Goal: Information Seeking & Learning: Compare options

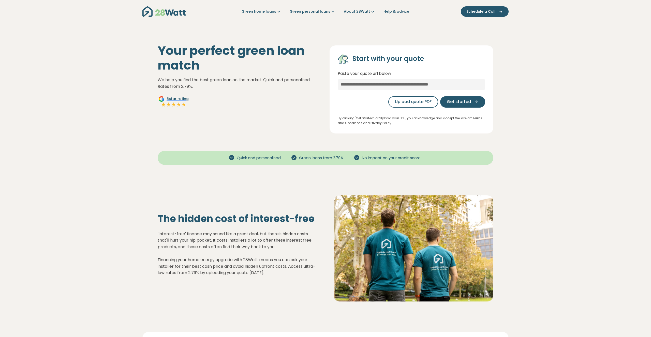
scroll to position [283, 0]
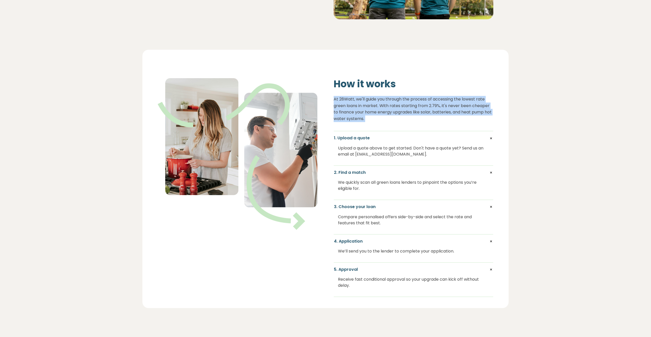
click at [458, 109] on p "At 28Watt, we'll guide you through the process of accessing the lowest rate gre…" at bounding box center [413, 109] width 160 height 26
click at [485, 109] on p "At 28Watt, we'll guide you through the process of accessing the lowest rate gre…" at bounding box center [413, 109] width 160 height 26
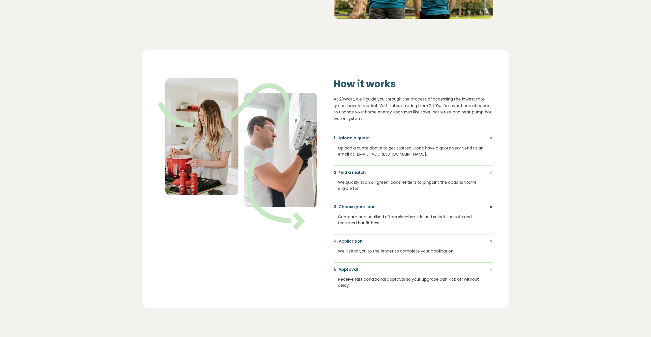
click at [471, 117] on p "At 28Watt, we'll guide you through the process of accessing the lowest rate gre…" at bounding box center [413, 109] width 160 height 26
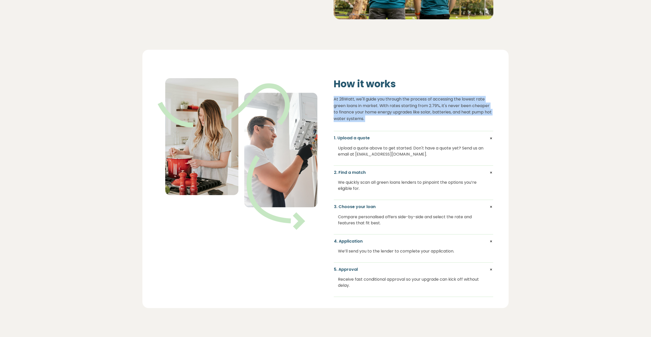
click at [471, 117] on p "At 28Watt, we'll guide you through the process of accessing the lowest rate gre…" at bounding box center [413, 109] width 160 height 26
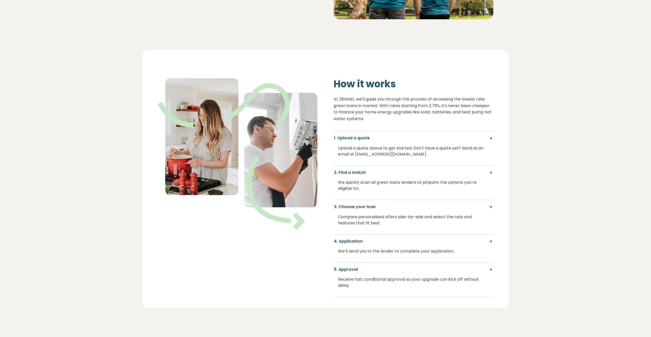
click at [475, 114] on p "At 28Watt, we'll guide you through the process of accessing the lowest rate gre…" at bounding box center [413, 109] width 160 height 26
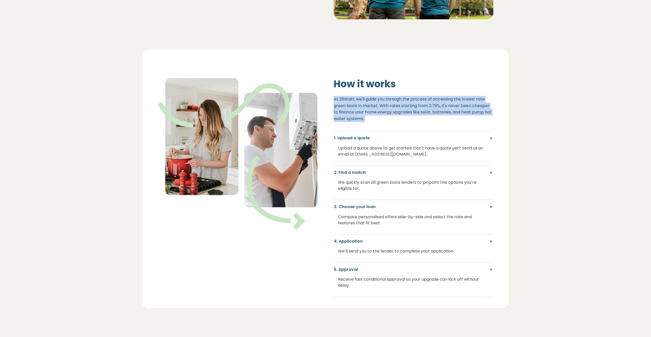
click at [475, 114] on p "At 28Watt, we'll guide you through the process of accessing the lowest rate gre…" at bounding box center [413, 109] width 160 height 26
click at [483, 113] on p "At 28Watt, we'll guide you through the process of accessing the lowest rate gre…" at bounding box center [413, 109] width 160 height 26
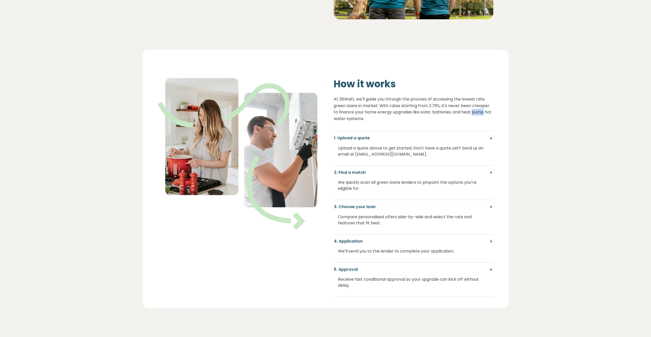
click at [483, 113] on p "At 28Watt, we'll guide you through the process of accessing the lowest rate gre…" at bounding box center [413, 109] width 160 height 26
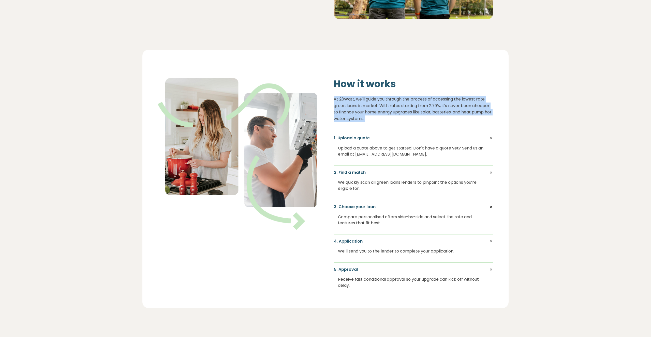
click at [483, 113] on p "At 28Watt, we'll guide you through the process of accessing the lowest rate gre…" at bounding box center [413, 109] width 160 height 26
click at [490, 113] on p "At 28Watt, we'll guide you through the process of accessing the lowest rate gre…" at bounding box center [413, 109] width 160 height 26
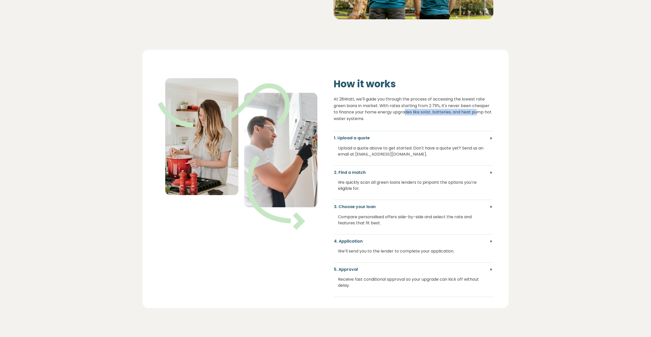
drag, startPoint x: 478, startPoint y: 113, endPoint x: 404, endPoint y: 113, distance: 74.2
click at [404, 113] on p "At 28Watt, we'll guide you through the process of accessing the lowest rate gre…" at bounding box center [413, 109] width 160 height 26
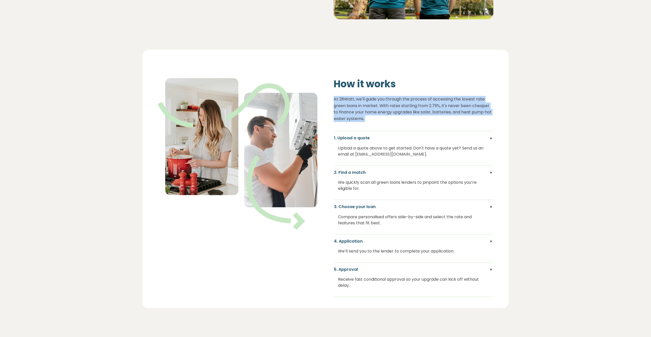
drag, startPoint x: 404, startPoint y: 113, endPoint x: 423, endPoint y: 113, distance: 19.6
click at [404, 113] on p "At 28Watt, we'll guide you through the process of accessing the lowest rate gre…" at bounding box center [413, 109] width 160 height 26
click at [424, 113] on p "At 28Watt, we'll guide you through the process of accessing the lowest rate gre…" at bounding box center [413, 109] width 160 height 26
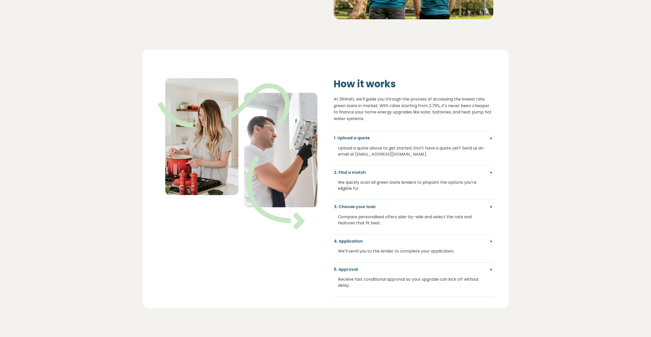
click at [430, 146] on div "Upload a quote above to get started. Don't have a quote yet? Send us an email a…" at bounding box center [413, 151] width 151 height 20
drag, startPoint x: 430, startPoint y: 146, endPoint x: 439, endPoint y: 147, distance: 9.2
click at [430, 146] on div "Upload a quote above to get started. Don't have a quote yet? Send us an email a…" at bounding box center [413, 151] width 151 height 20
click at [448, 148] on div "Upload a quote above to get started. Don't have a quote yet? Send us an email a…" at bounding box center [413, 151] width 151 height 20
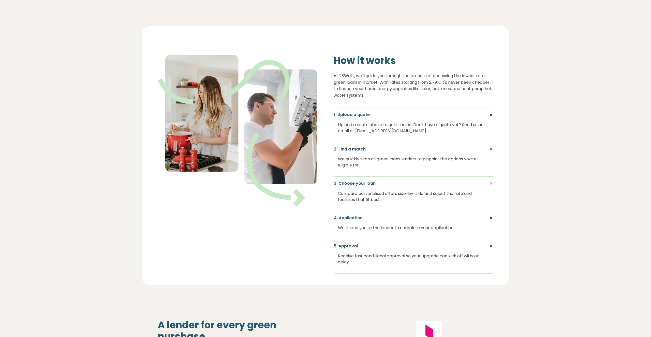
scroll to position [313, 0]
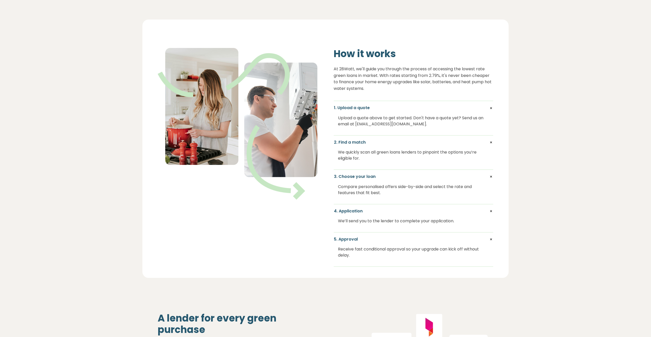
click at [438, 153] on div "We quickly scan all green loans lenders to pinpoint the options you’re eligible…" at bounding box center [413, 155] width 151 height 20
click at [444, 152] on div "We quickly scan all green loans lenders to pinpoint the options you’re eligible…" at bounding box center [413, 155] width 151 height 20
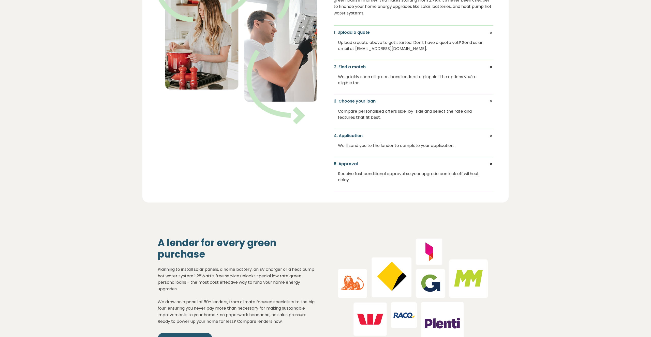
scroll to position [397, 0]
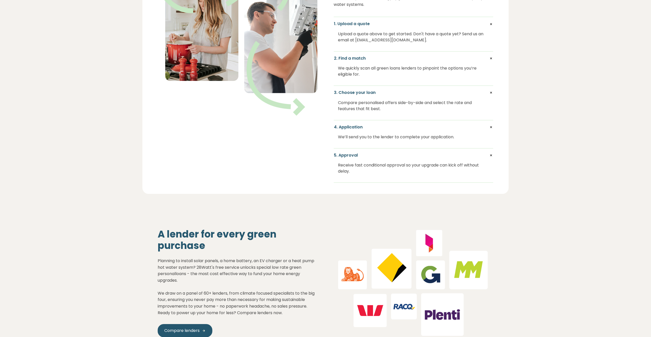
click at [433, 140] on div "We’ll send you to the lender to complete your application." at bounding box center [413, 137] width 151 height 14
drag, startPoint x: 433, startPoint y: 140, endPoint x: 447, endPoint y: 138, distance: 13.8
click at [433, 140] on div "We’ll send you to the lender to complete your application." at bounding box center [413, 137] width 151 height 14
click at [447, 138] on div "We’ll send you to the lender to complete your application." at bounding box center [413, 137] width 151 height 14
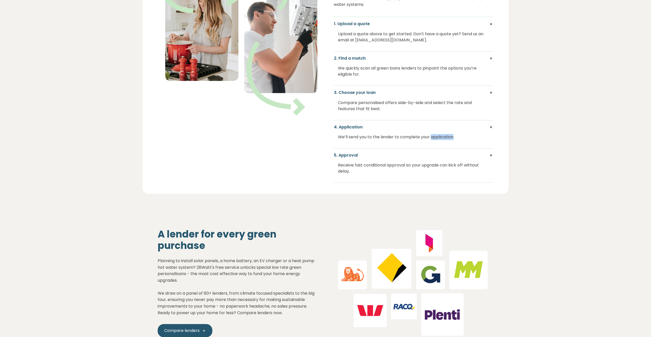
click at [447, 138] on div "We’ll send you to the lender to complete your application." at bounding box center [413, 137] width 151 height 14
click at [455, 138] on div "We’ll send you to the lender to complete your application." at bounding box center [413, 137] width 151 height 14
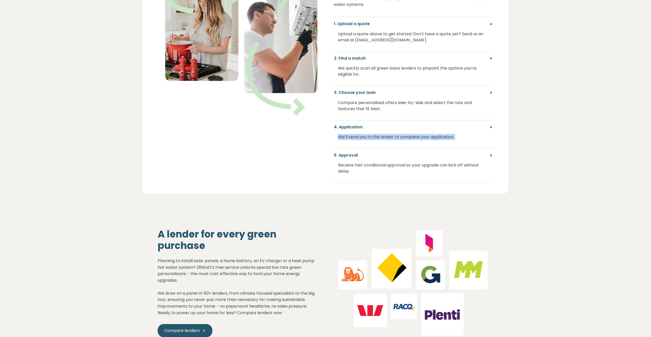
click at [456, 138] on div "We’ll send you to the lender to complete your application." at bounding box center [413, 137] width 151 height 14
click at [433, 138] on div "We’ll send you to the lender to complete your application." at bounding box center [413, 137] width 151 height 14
click at [439, 138] on div "We’ll send you to the lender to complete your application." at bounding box center [413, 137] width 151 height 14
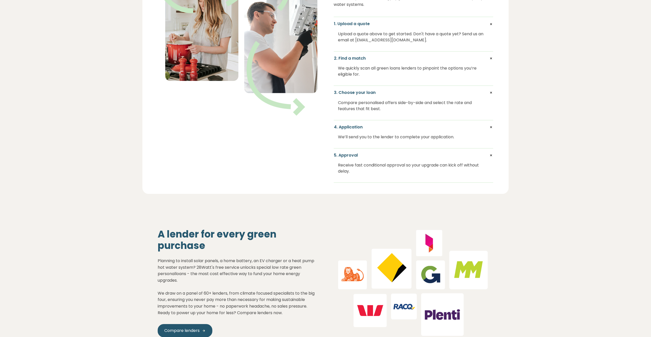
click at [443, 166] on div "Receive fast conditional approval so your upgrade can kick off without delay." at bounding box center [413, 168] width 151 height 20
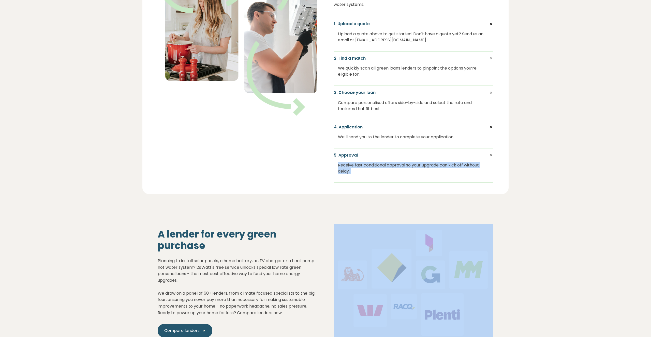
click at [443, 166] on div "Receive fast conditional approval so your upgrade can kick off without delay." at bounding box center [413, 168] width 151 height 20
click at [444, 166] on div "Receive fast conditional approval so your upgrade can kick off without delay." at bounding box center [413, 168] width 151 height 20
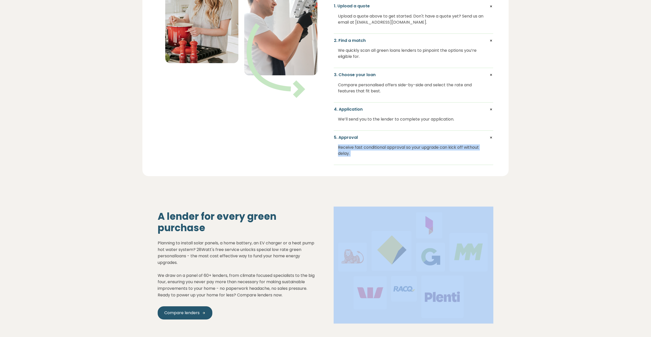
scroll to position [470, 0]
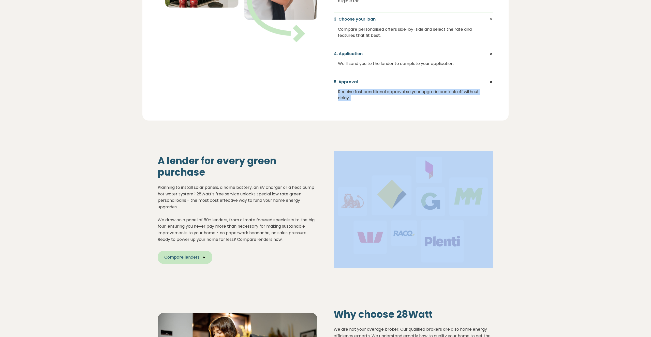
click at [190, 261] on span "Compare lenders" at bounding box center [181, 258] width 35 height 6
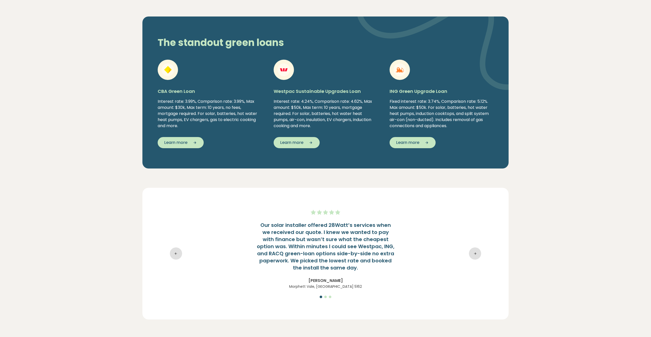
scroll to position [791, 0]
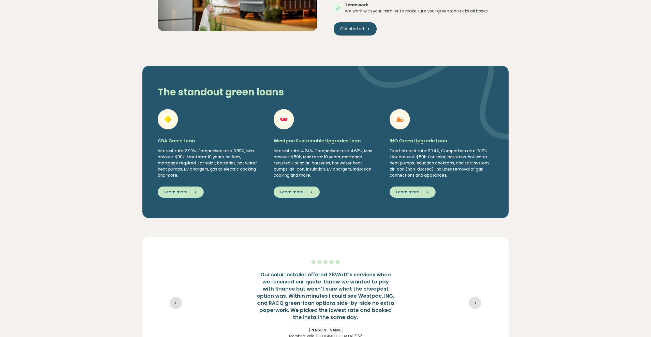
click at [324, 166] on div "Interest rate: 4.24%, Comparison rate: 4.62%, Max amount: $50k, Max term: 10 ye…" at bounding box center [325, 163] width 104 height 30
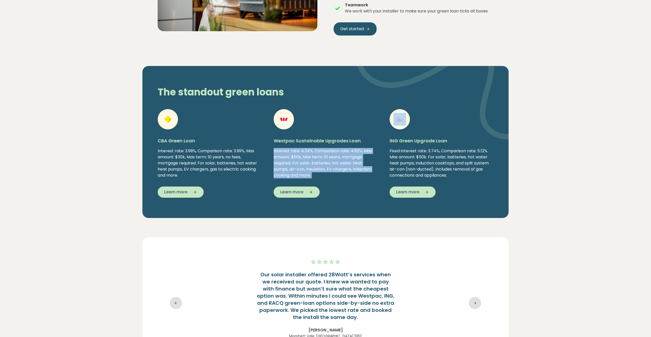
drag, startPoint x: 324, startPoint y: 166, endPoint x: 330, endPoint y: 166, distance: 5.9
click at [324, 166] on div "Interest rate: 4.24%, Comparison rate: 4.62%, Max amount: $50k, Max term: 10 ye…" at bounding box center [325, 163] width 104 height 30
click at [346, 168] on div "Interest rate: 4.24%, Comparison rate: 4.62%, Max amount: $50k, Max term: 10 ye…" at bounding box center [325, 163] width 104 height 30
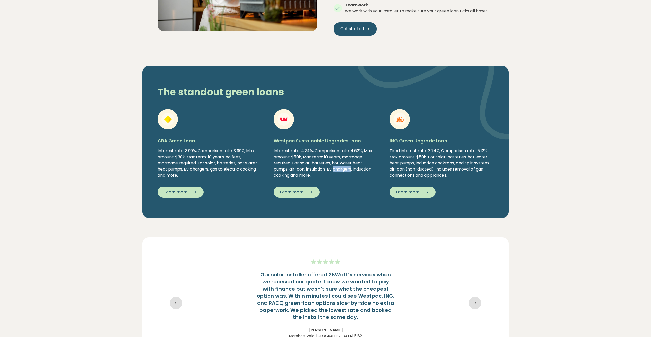
click at [346, 168] on div "Interest rate: 4.24%, Comparison rate: 4.62%, Max amount: $50k, Max term: 10 ye…" at bounding box center [325, 163] width 104 height 30
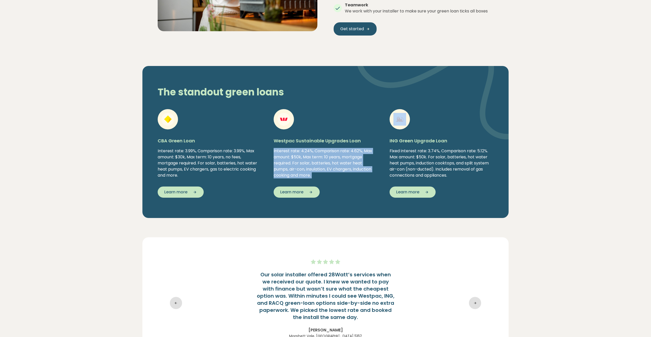
drag, startPoint x: 346, startPoint y: 168, endPoint x: 351, endPoint y: 168, distance: 4.6
click at [346, 168] on div "Interest rate: 4.24%, Comparison rate: 4.62%, Max amount: $50k, Max term: 10 ye…" at bounding box center [325, 163] width 104 height 30
click at [351, 168] on div "Interest rate: 4.24%, Comparison rate: 4.62%, Max amount: $50k, Max term: 10 ye…" at bounding box center [325, 163] width 104 height 30
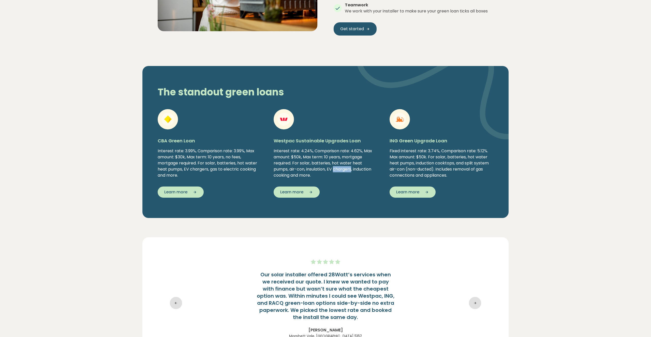
click at [351, 168] on div "Interest rate: 4.24%, Comparison rate: 4.62%, Max amount: $50k, Max term: 10 ye…" at bounding box center [325, 163] width 104 height 30
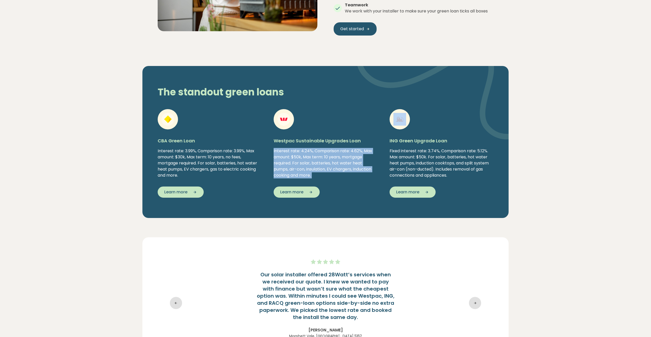
drag, startPoint x: 351, startPoint y: 168, endPoint x: 355, endPoint y: 168, distance: 3.8
click at [351, 168] on div "Interest rate: 4.24%, Comparison rate: 4.62%, Max amount: $50k, Max term: 10 ye…" at bounding box center [325, 163] width 104 height 30
click at [355, 168] on div "Interest rate: 4.24%, Comparison rate: 4.62%, Max amount: $50k, Max term: 10 ye…" at bounding box center [325, 163] width 104 height 30
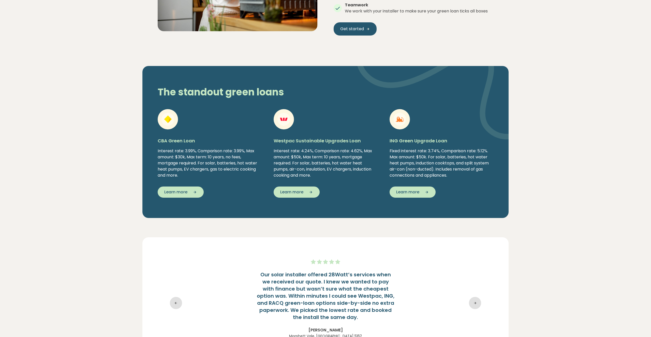
click at [354, 168] on div "Interest rate: 4.24%, Comparison rate: 4.62%, Max amount: $50k, Max term: 10 ye…" at bounding box center [325, 163] width 104 height 30
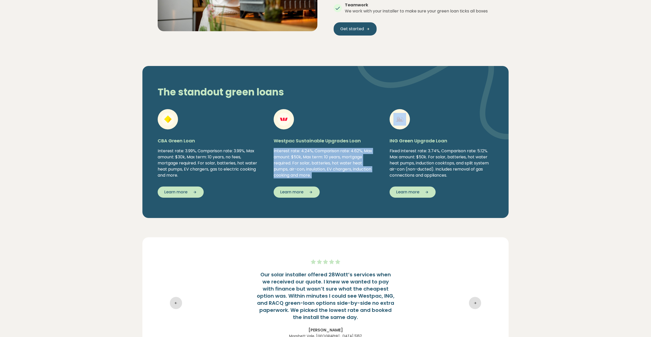
click at [354, 168] on div "Interest rate: 4.24%, Comparison rate: 4.62%, Max amount: $50k, Max term: 10 ye…" at bounding box center [325, 163] width 104 height 30
click at [355, 168] on div "Interest rate: 4.24%, Comparison rate: 4.62%, Max amount: $50k, Max term: 10 ye…" at bounding box center [325, 163] width 104 height 30
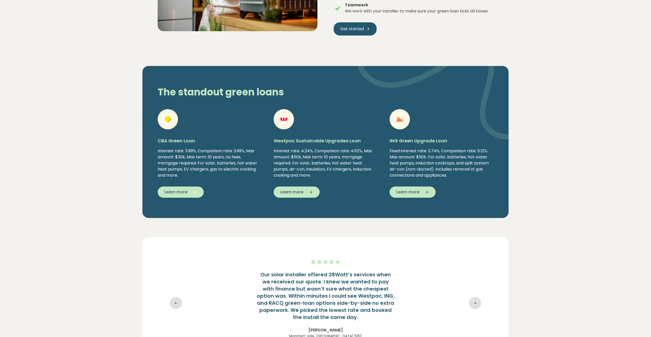
click at [189, 193] on icon "button" at bounding box center [193, 192] width 8 height 5
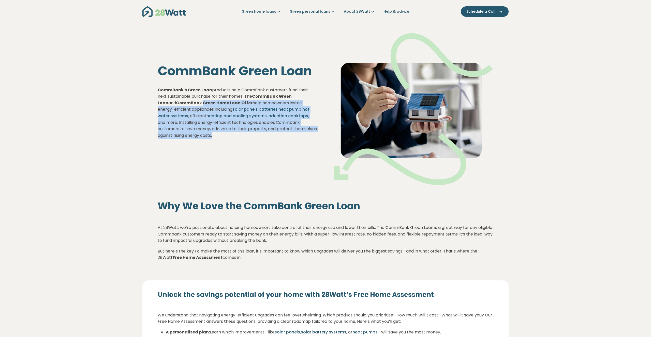
drag, startPoint x: 231, startPoint y: 134, endPoint x: 184, endPoint y: 106, distance: 54.6
click at [184, 106] on p "CommBank's Green Loan products help CommBank customers fund their next sustaina…" at bounding box center [238, 113] width 160 height 52
click at [309, 117] on p "CommBank's Green Loan products help CommBank customers fund their next sustaina…" at bounding box center [238, 113] width 160 height 52
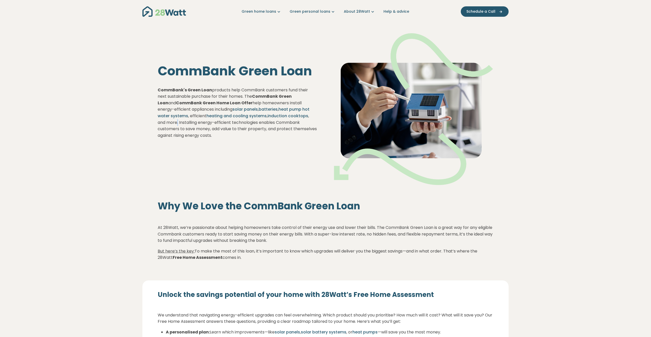
click at [309, 117] on p "CommBank's Green Loan products help CommBank customers fund their next sustaina…" at bounding box center [238, 113] width 160 height 52
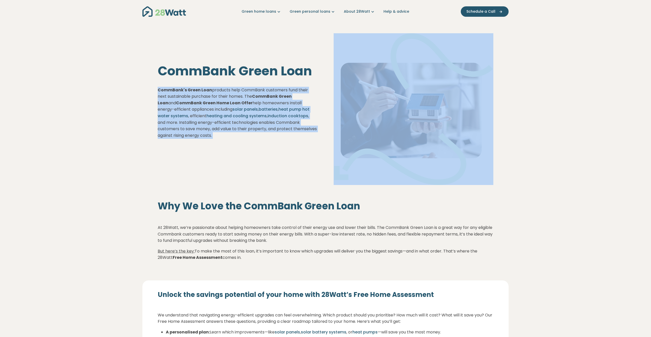
click at [309, 117] on p "CommBank's Green Loan products help CommBank customers fund their next sustaina…" at bounding box center [238, 113] width 160 height 52
click at [280, 123] on p "CommBank's Green Loan products help CommBank customers fund their next sustaina…" at bounding box center [238, 113] width 160 height 52
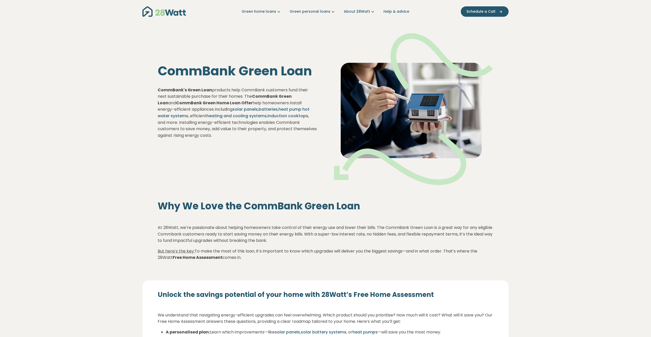
click at [280, 123] on p "CommBank's Green Loan products help CommBank customers fund their next sustaina…" at bounding box center [238, 113] width 160 height 52
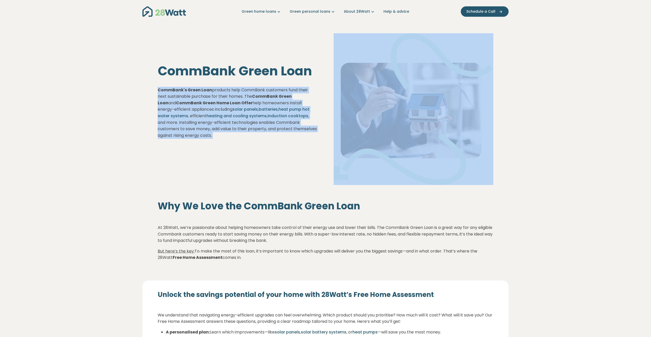
drag, startPoint x: 280, startPoint y: 123, endPoint x: 288, endPoint y: 124, distance: 8.4
click at [280, 123] on p "CommBank's Green Loan products help CommBank customers fund their next sustaina…" at bounding box center [238, 113] width 160 height 52
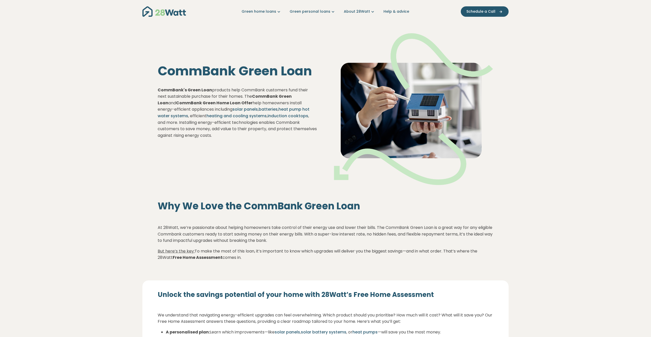
drag, startPoint x: 295, startPoint y: 125, endPoint x: 297, endPoint y: 126, distance: 2.6
click at [295, 125] on p "CommBank's Green Loan products help CommBank customers fund their next sustaina…" at bounding box center [238, 113] width 160 height 52
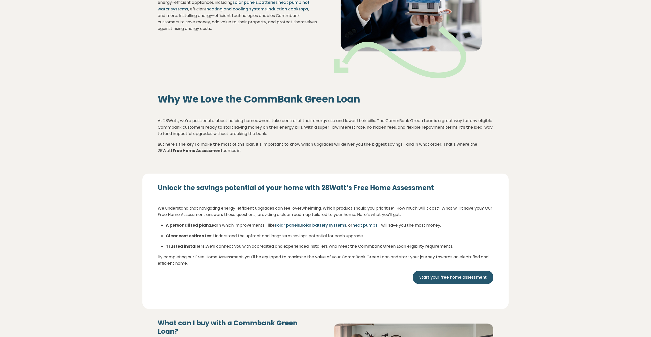
scroll to position [109, 0]
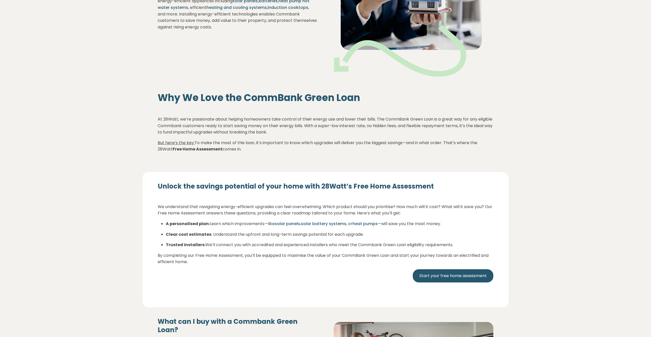
click at [278, 145] on p "But here’s the key: To make the most of this loan, it’s important to know which…" at bounding box center [325, 146] width 335 height 13
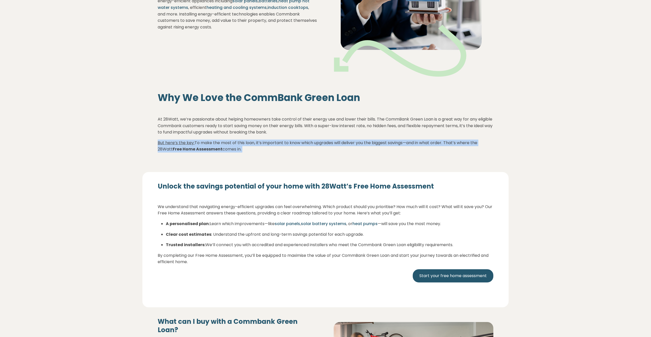
drag, startPoint x: 278, startPoint y: 145, endPoint x: 289, endPoint y: 145, distance: 10.9
click at [279, 145] on p "But here’s the key: To make the most of this loan, it’s important to know which…" at bounding box center [325, 146] width 335 height 13
click at [289, 145] on p "But here’s the key: To make the most of this loan, it’s important to know which…" at bounding box center [325, 146] width 335 height 13
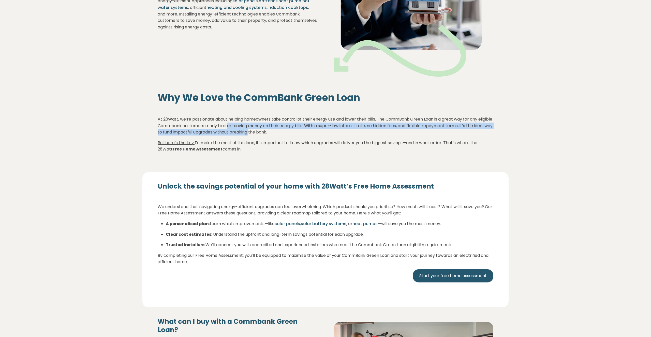
drag, startPoint x: 269, startPoint y: 135, endPoint x: 242, endPoint y: 124, distance: 29.2
click at [242, 124] on p "At 28Watt, we’re passionate about helping homeowners take control of their ener…" at bounding box center [325, 126] width 335 height 20
click at [244, 124] on p "At 28Watt, we’re passionate about helping homeowners take control of their ener…" at bounding box center [325, 126] width 335 height 20
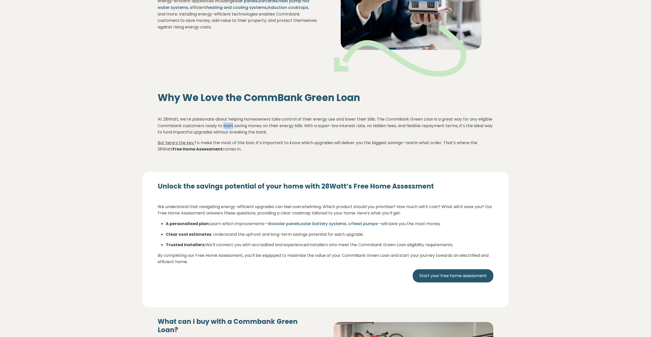
click at [244, 124] on p "At 28Watt, we’re passionate about helping homeowners take control of their ener…" at bounding box center [325, 126] width 335 height 20
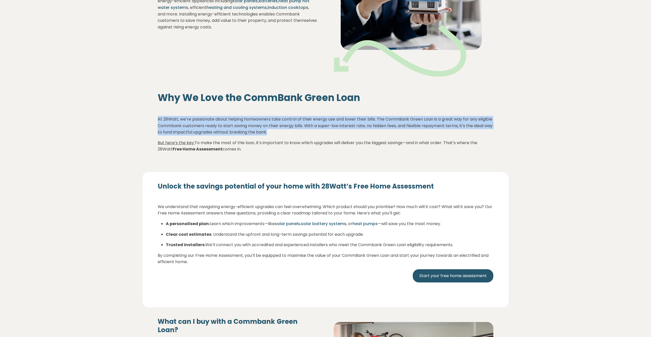
drag, startPoint x: 244, startPoint y: 124, endPoint x: 270, endPoint y: 126, distance: 26.5
click at [244, 124] on p "At 28Watt, we’re passionate about helping homeowners take control of their ener…" at bounding box center [325, 126] width 335 height 20
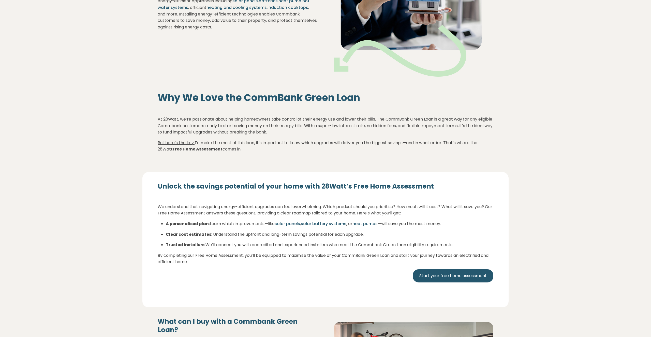
click at [284, 127] on p "At 28Watt, we’re passionate about helping homeowners take control of their ener…" at bounding box center [325, 126] width 335 height 20
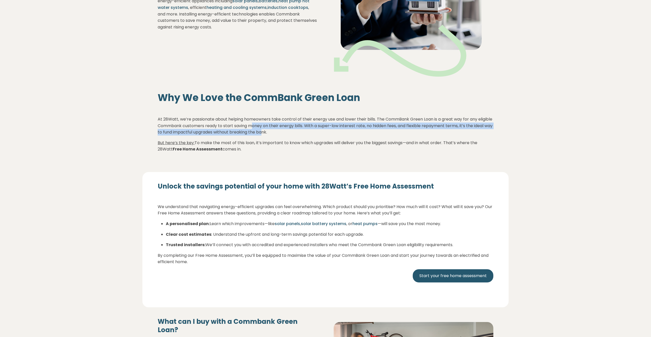
drag, startPoint x: 281, startPoint y: 129, endPoint x: 270, endPoint y: 125, distance: 11.8
click at [270, 125] on p "At 28Watt, we’re passionate about helping homeowners take control of their ener…" at bounding box center [325, 126] width 335 height 20
click at [278, 127] on p "At 28Watt, we’re passionate about helping homeowners take control of their ener…" at bounding box center [325, 126] width 335 height 20
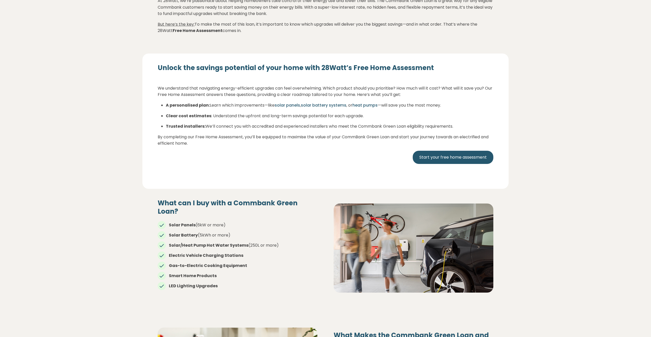
scroll to position [303, 0]
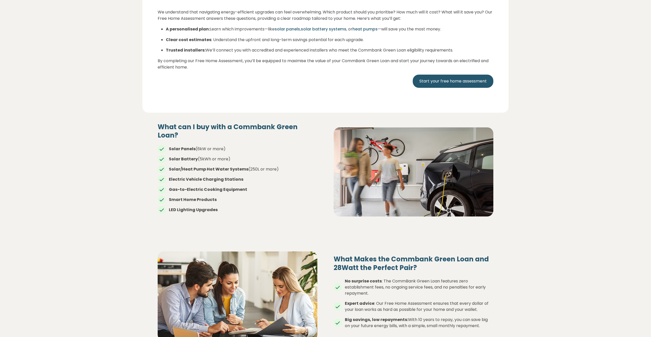
drag, startPoint x: 248, startPoint y: 160, endPoint x: 257, endPoint y: 167, distance: 11.6
click at [257, 167] on ul "Solar Panels (6kW or more) Solar Battery (5kWh or more) Solar/Heat Pump Hot Wat…" at bounding box center [238, 177] width 160 height 71
click at [258, 167] on ul "Solar Panels (6kW or more) Solar Battery (5kWh or more) Solar/Heat Pump Hot Wat…" at bounding box center [238, 177] width 160 height 71
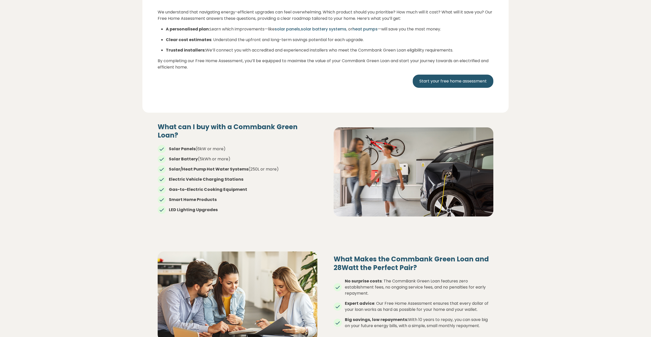
click at [275, 177] on li "Electric Vehicle Charging Stations" at bounding box center [238, 180] width 160 height 6
drag, startPoint x: 269, startPoint y: 171, endPoint x: 285, endPoint y: 195, distance: 29.0
click at [285, 195] on ul "Solar Panels (6kW or more) Solar Battery (5kWh or more) Solar/Heat Pump Hot Wat…" at bounding box center [238, 177] width 160 height 71
click at [286, 195] on ul "Solar Panels (6kW or more) Solar Battery (5kWh or more) Solar/Heat Pump Hot Wat…" at bounding box center [238, 177] width 160 height 71
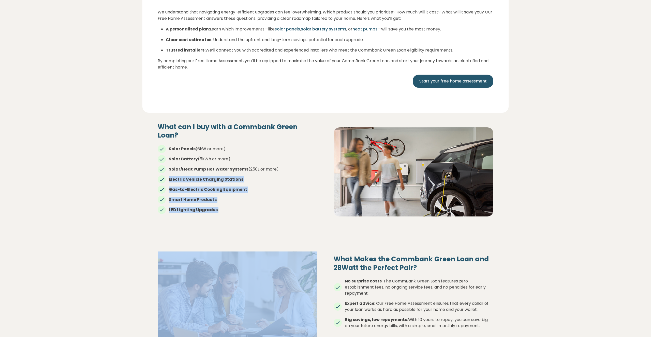
drag, startPoint x: 296, startPoint y: 198, endPoint x: 277, endPoint y: 169, distance: 34.1
click at [277, 169] on ul "Solar Panels (6kW or more) Solar Battery (5kWh or more) Solar/Heat Pump Hot Wat…" at bounding box center [238, 177] width 160 height 71
click at [277, 177] on li "Electric Vehicle Charging Stations" at bounding box center [238, 180] width 160 height 6
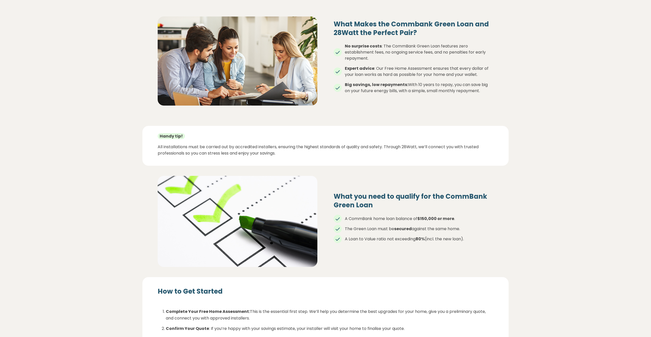
scroll to position [559, 0]
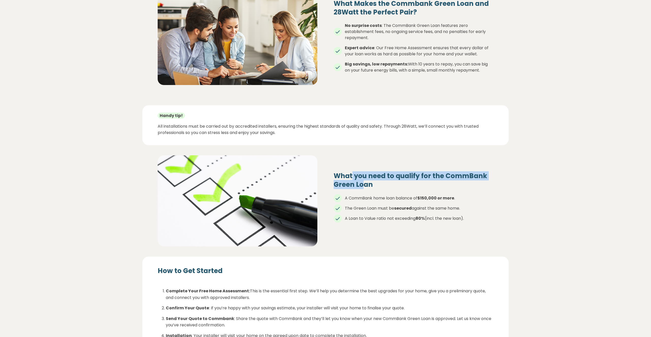
drag, startPoint x: 362, startPoint y: 173, endPoint x: 352, endPoint y: 165, distance: 12.3
click at [352, 172] on h4 "What you need to qualify for the CommBank Green Loan" at bounding box center [413, 180] width 160 height 17
click at [421, 176] on h4 "What you need to qualify for the CommBank Green Loan" at bounding box center [413, 180] width 160 height 17
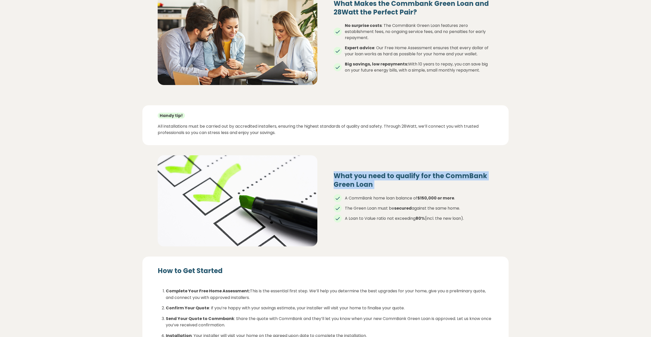
click at [433, 174] on h4 "What you need to qualify for the CommBank Green Loan" at bounding box center [413, 180] width 160 height 17
click at [451, 175] on h4 "What you need to qualify for the CommBank Green Loan" at bounding box center [413, 180] width 160 height 17
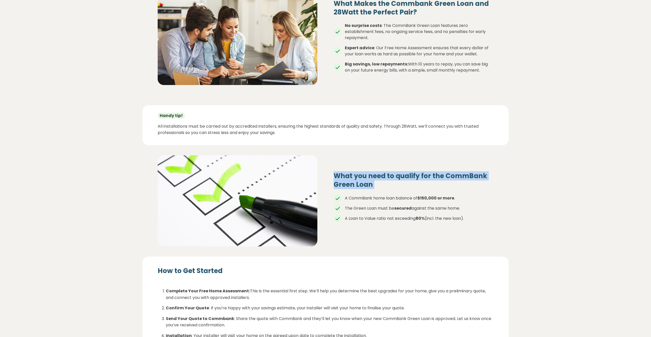
click at [451, 175] on h4 "What you need to qualify for the CommBank Green Loan" at bounding box center [413, 180] width 160 height 17
click at [462, 175] on h4 "What you need to qualify for the CommBank Green Loan" at bounding box center [413, 180] width 160 height 17
click at [467, 176] on h4 "What you need to qualify for the CommBank Green Loan" at bounding box center [413, 180] width 160 height 17
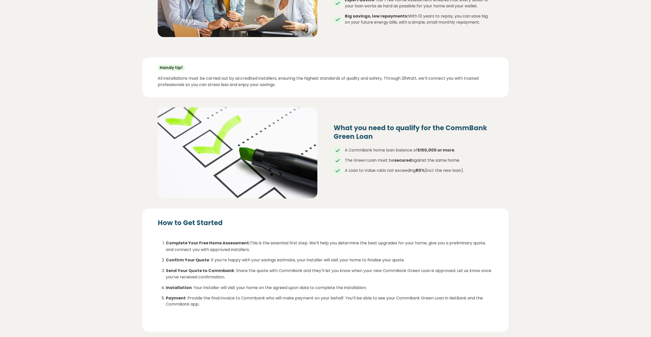
scroll to position [623, 0]
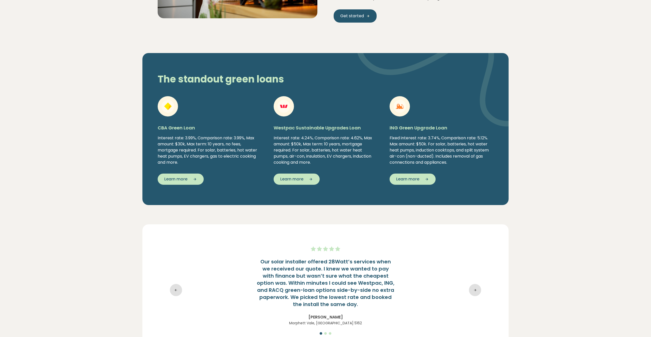
scroll to position [815, 0]
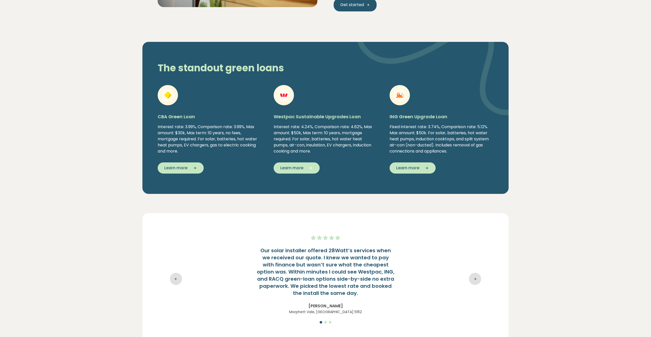
click at [301, 167] on span "Learn more" at bounding box center [291, 168] width 23 height 6
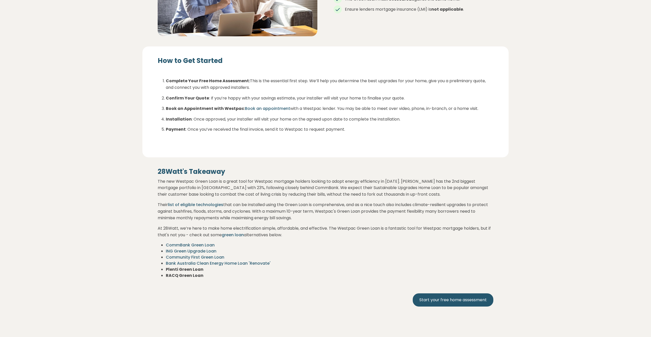
scroll to position [682, 0]
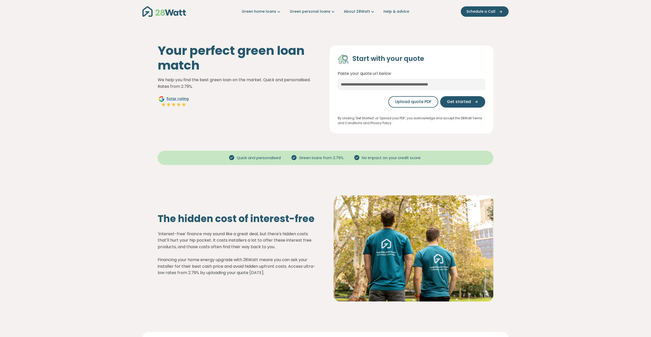
scroll to position [788, 0]
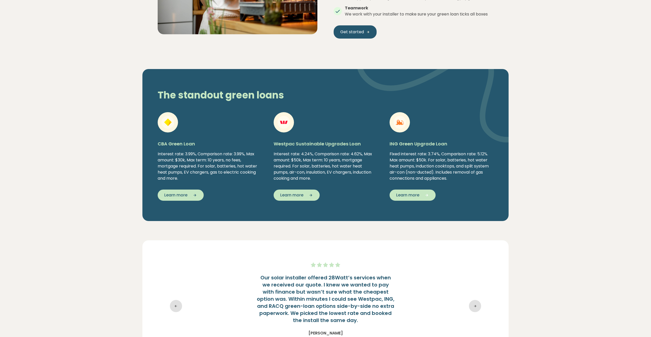
click at [424, 193] on icon "button" at bounding box center [425, 195] width 8 height 5
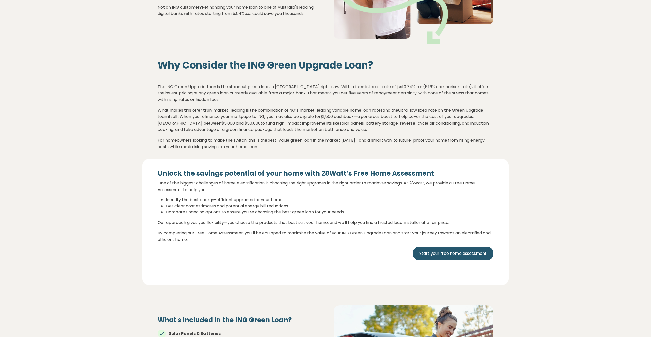
scroll to position [427, 0]
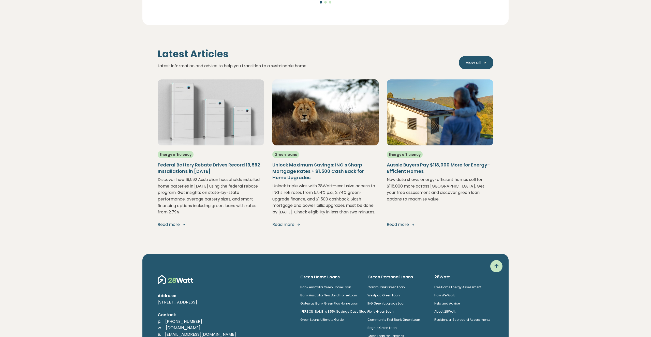
scroll to position [1211, 0]
